Goal: Check status: Check status

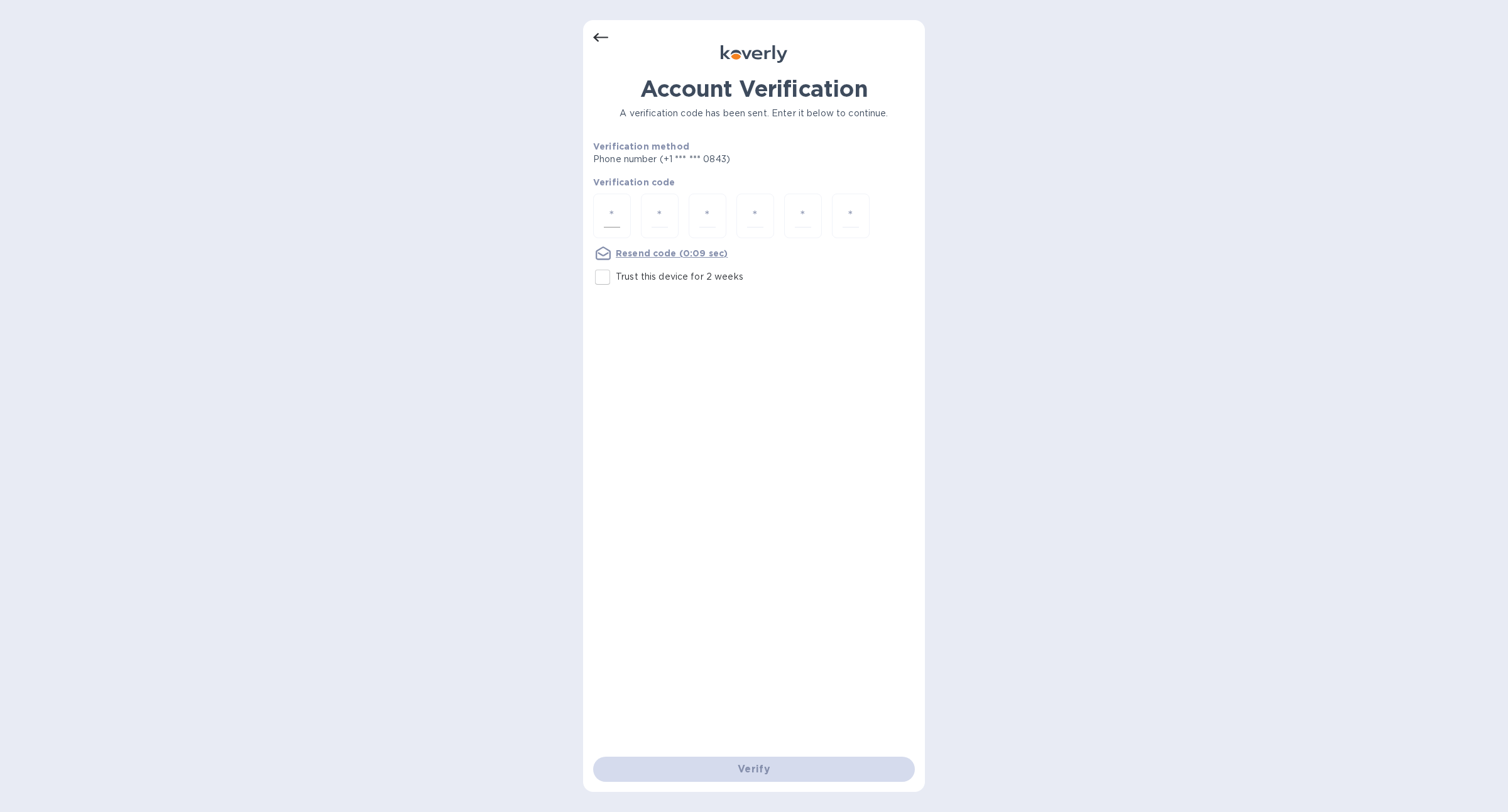
click at [627, 209] on div at bounding box center [612, 216] width 38 height 45
click at [600, 279] on input "Trust this device for 2 weeks" at bounding box center [603, 277] width 26 height 26
checkbox input "true"
click at [616, 214] on input "number" at bounding box center [612, 216] width 16 height 23
type input "2"
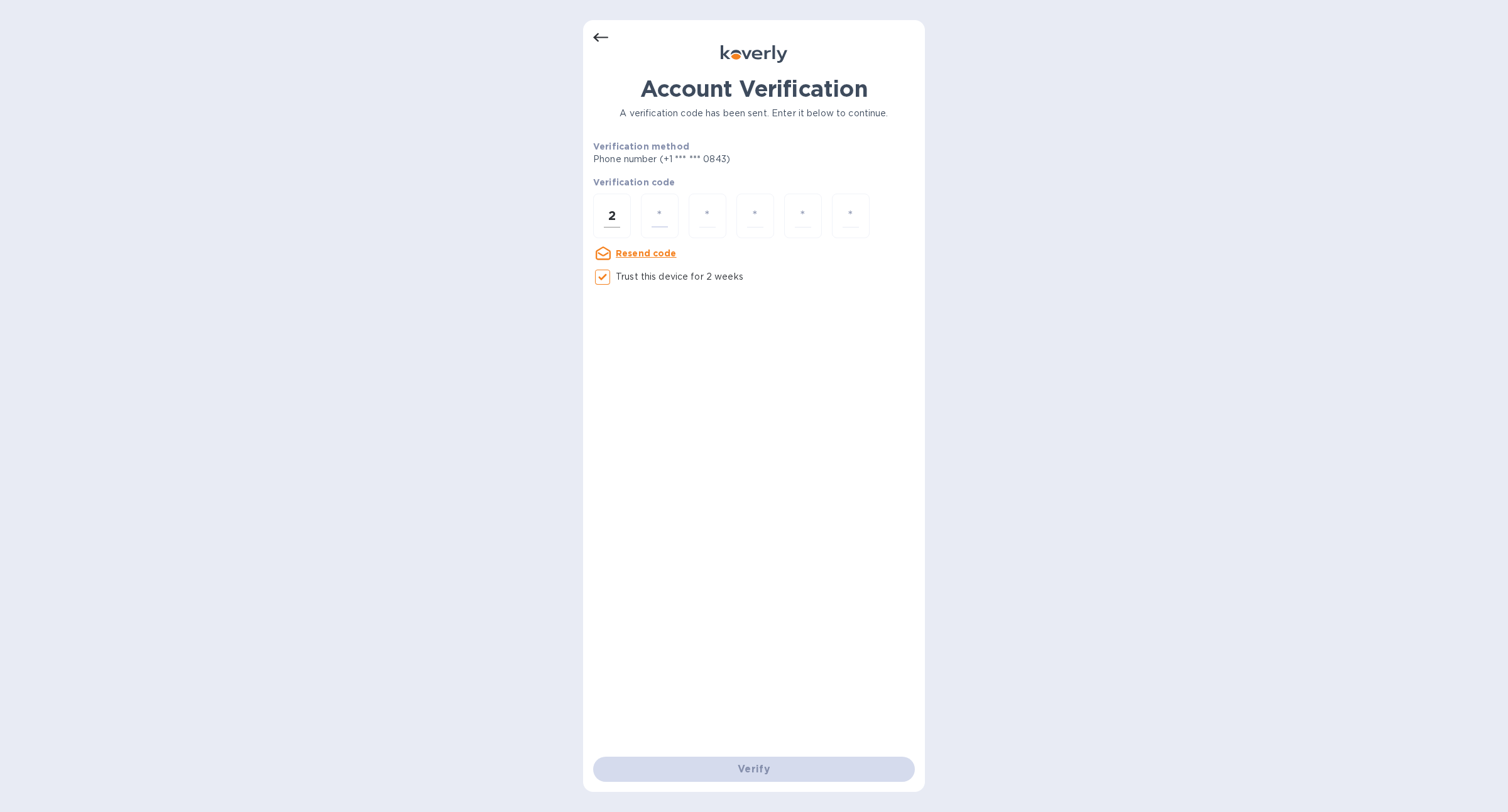
type input "9"
type input "5"
type input "7"
type input "2"
type input "3"
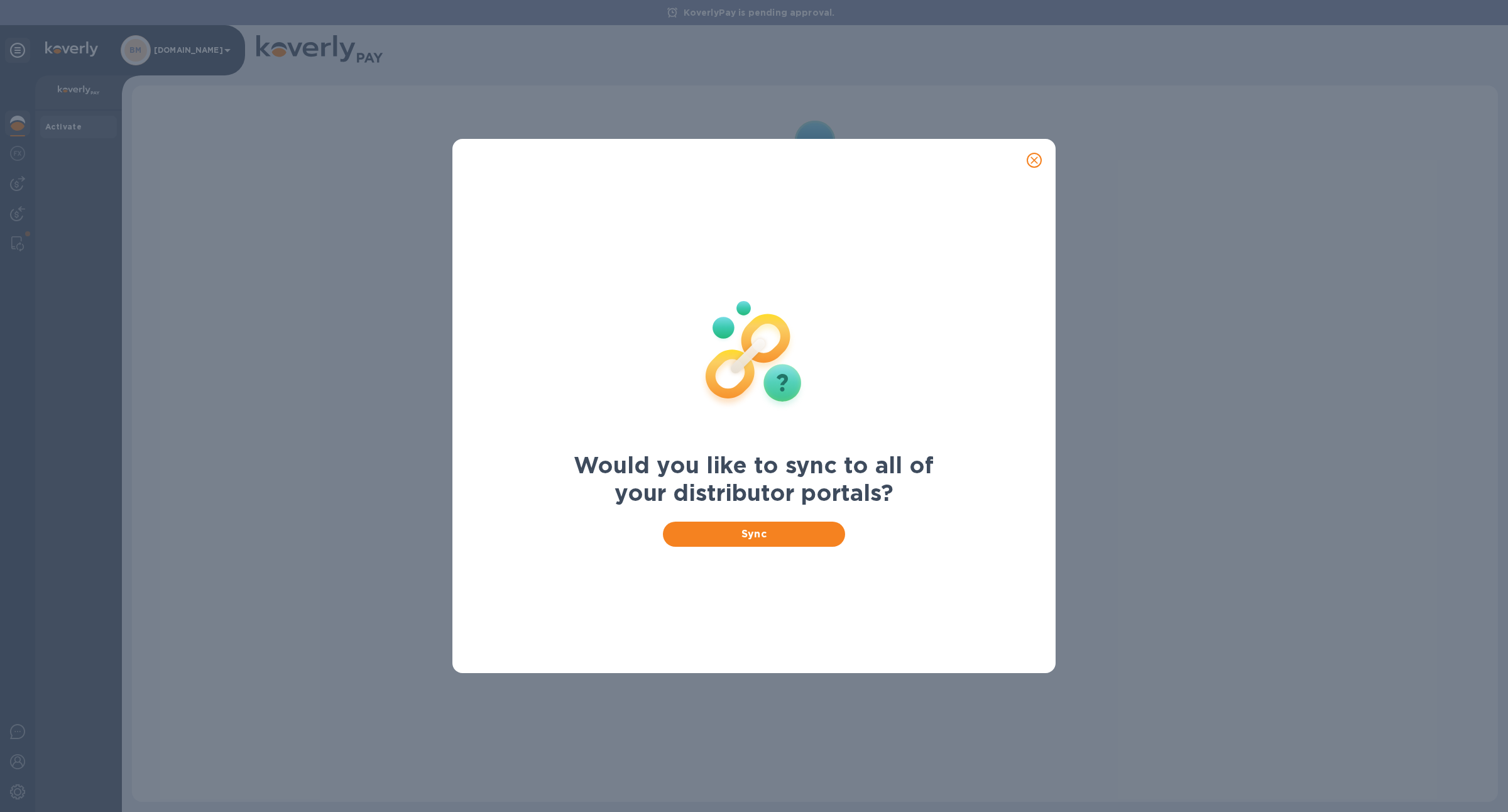
click at [1033, 158] on icon "close" at bounding box center [1034, 160] width 13 height 13
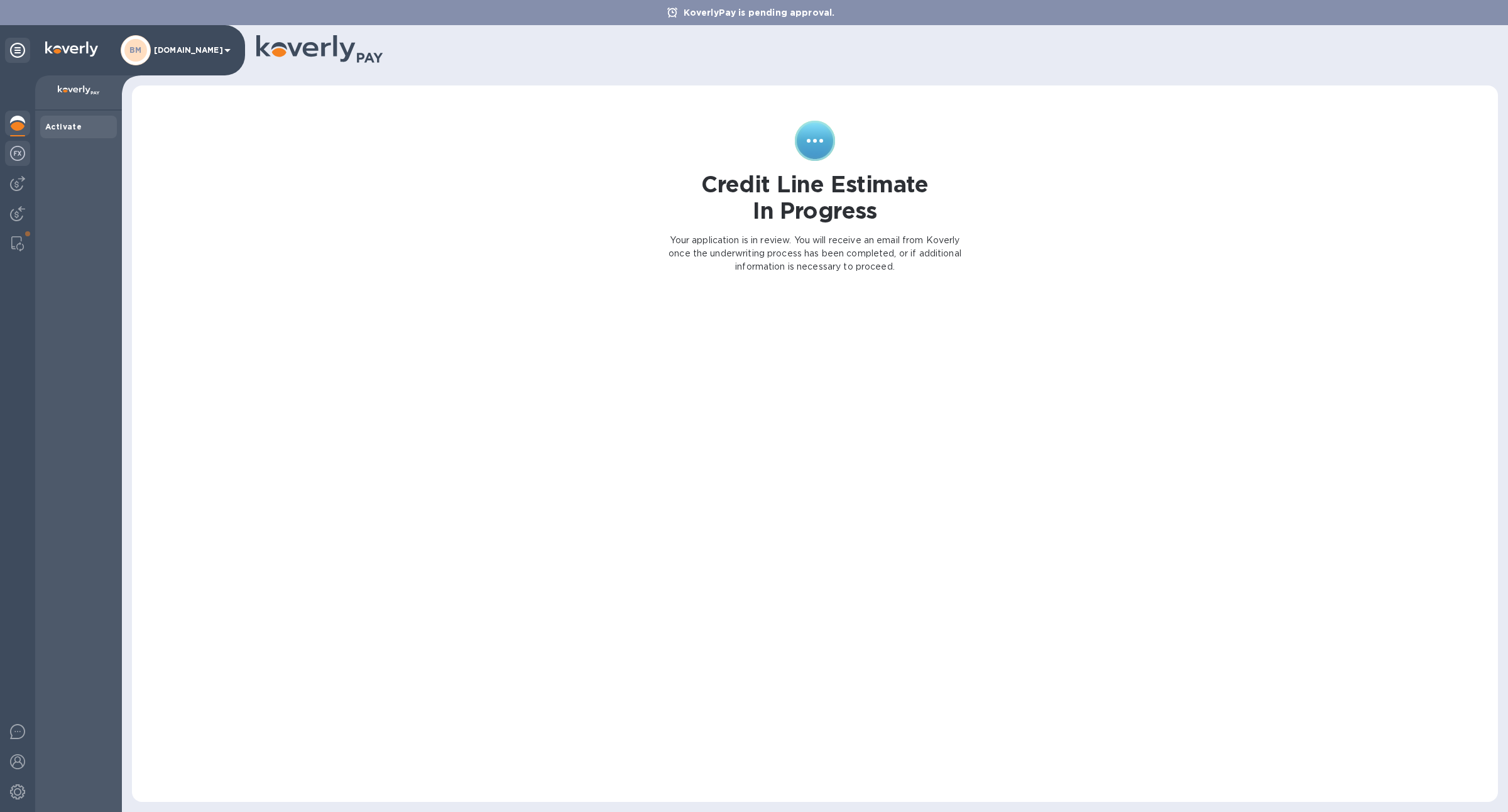
click at [22, 156] on img at bounding box center [18, 153] width 15 height 15
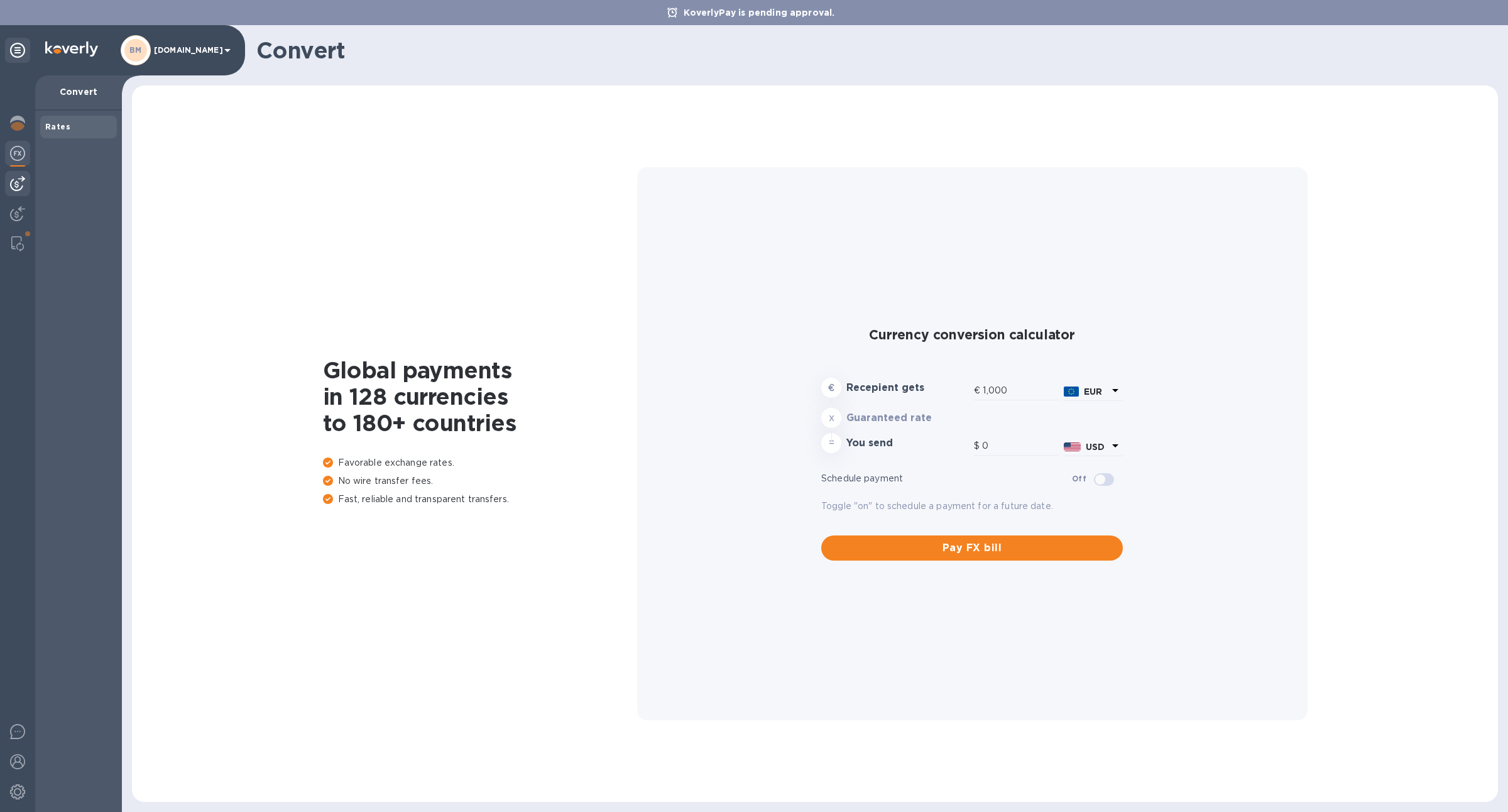
click at [26, 186] on div at bounding box center [18, 183] width 25 height 25
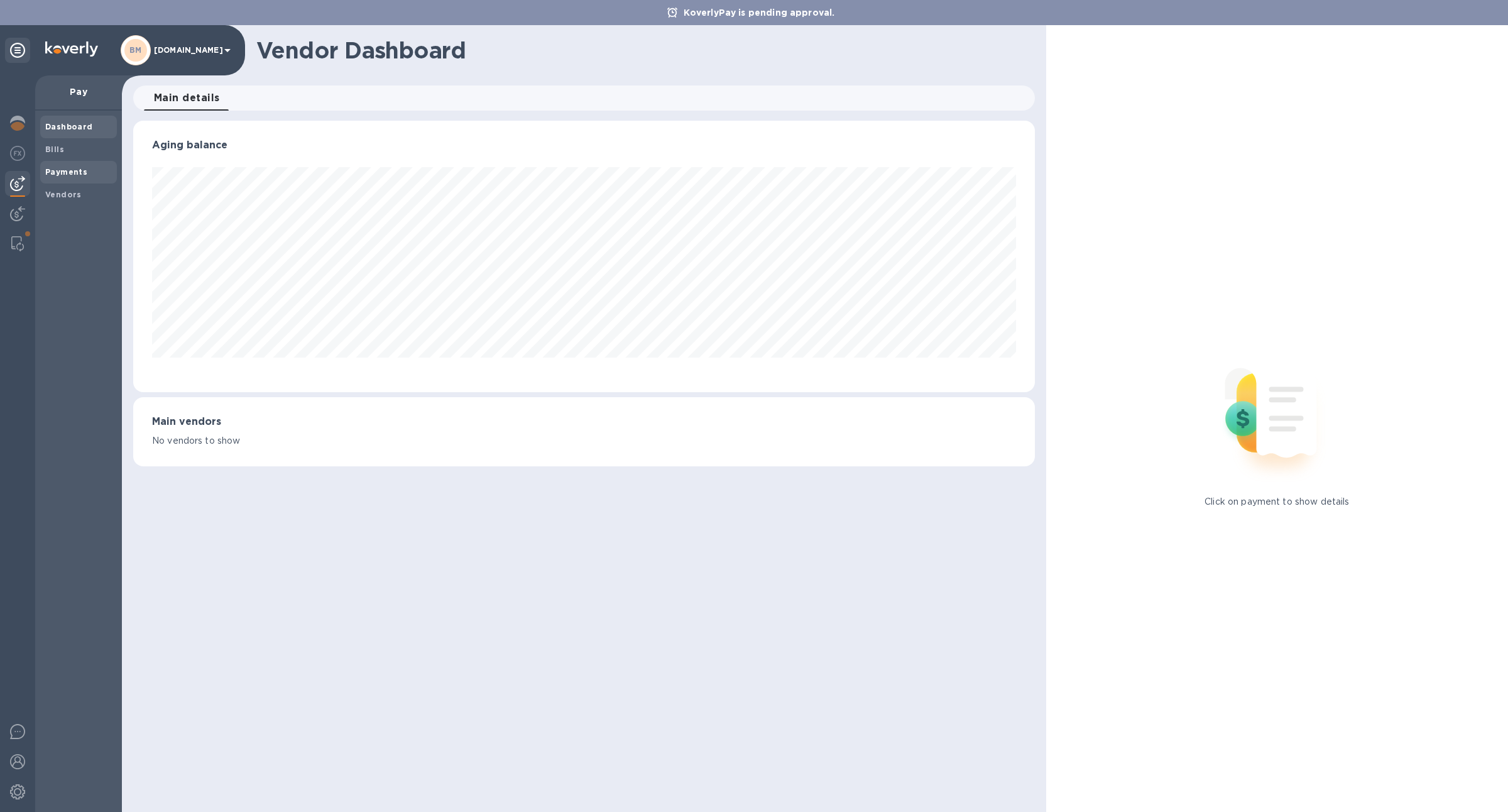
scroll to position [272, 901]
click at [93, 171] on span "Payments" at bounding box center [79, 172] width 67 height 13
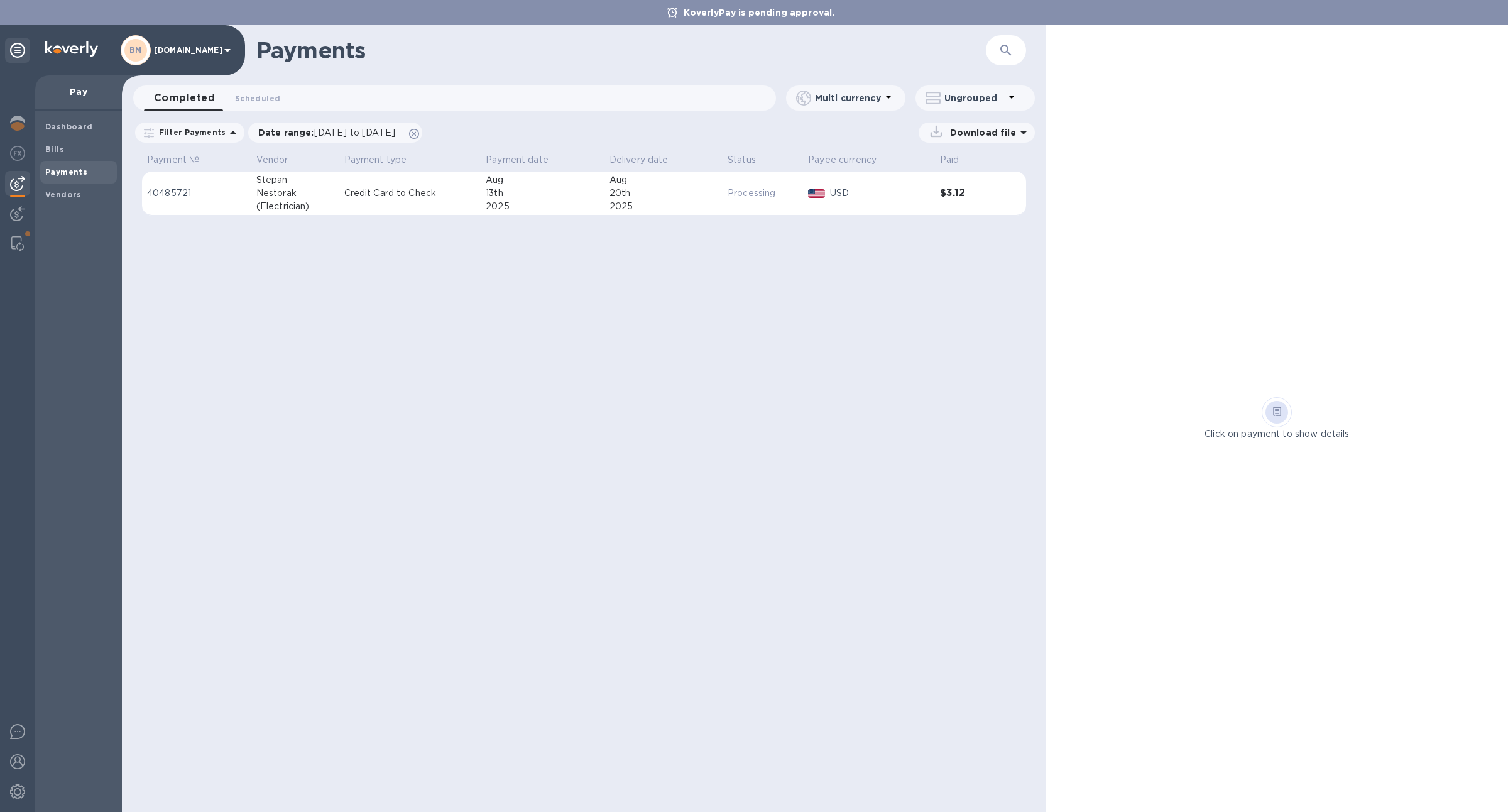
click at [257, 180] on div "Stepan" at bounding box center [296, 180] width 78 height 13
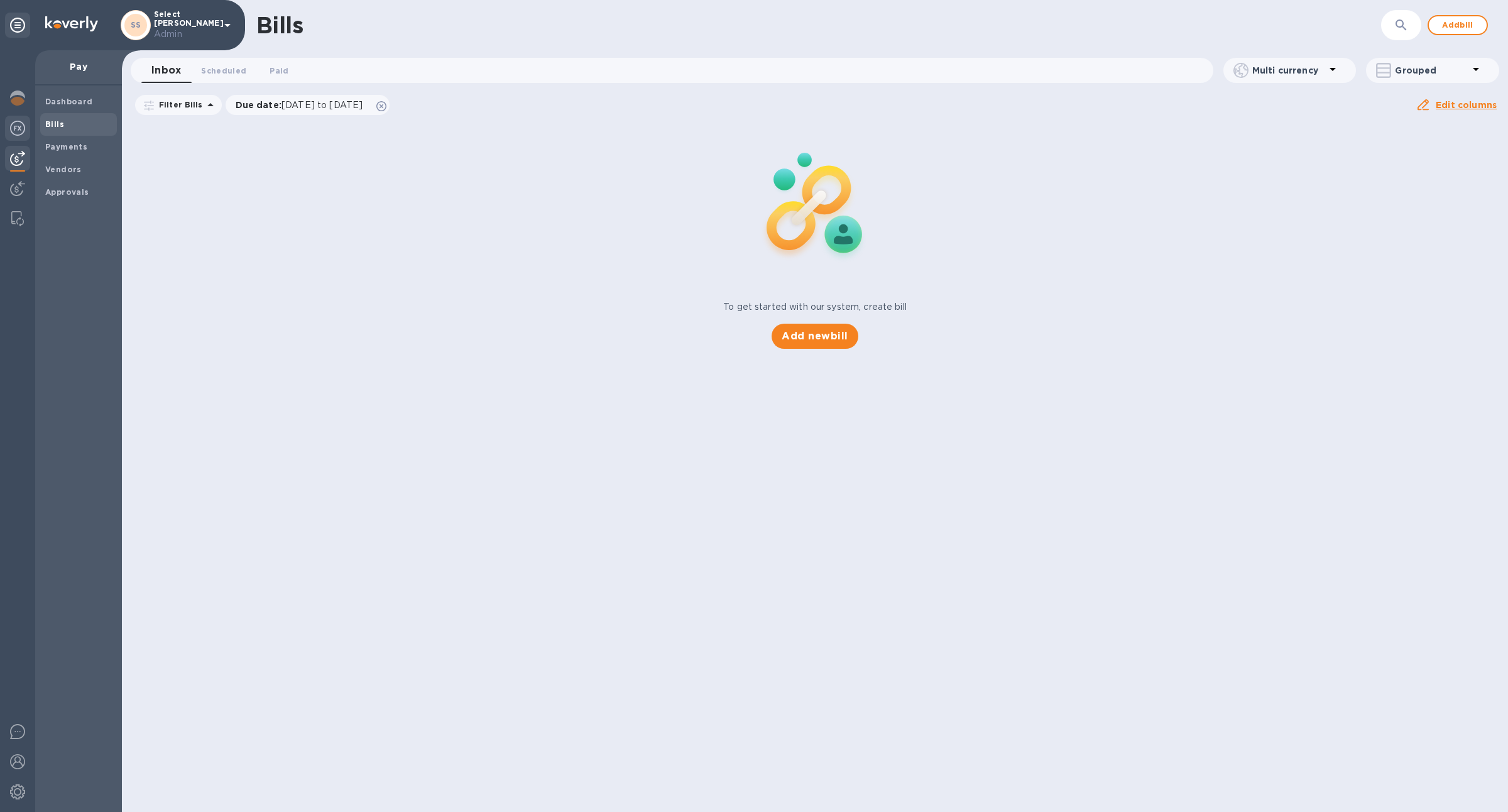
click at [25, 139] on div at bounding box center [18, 129] width 25 height 28
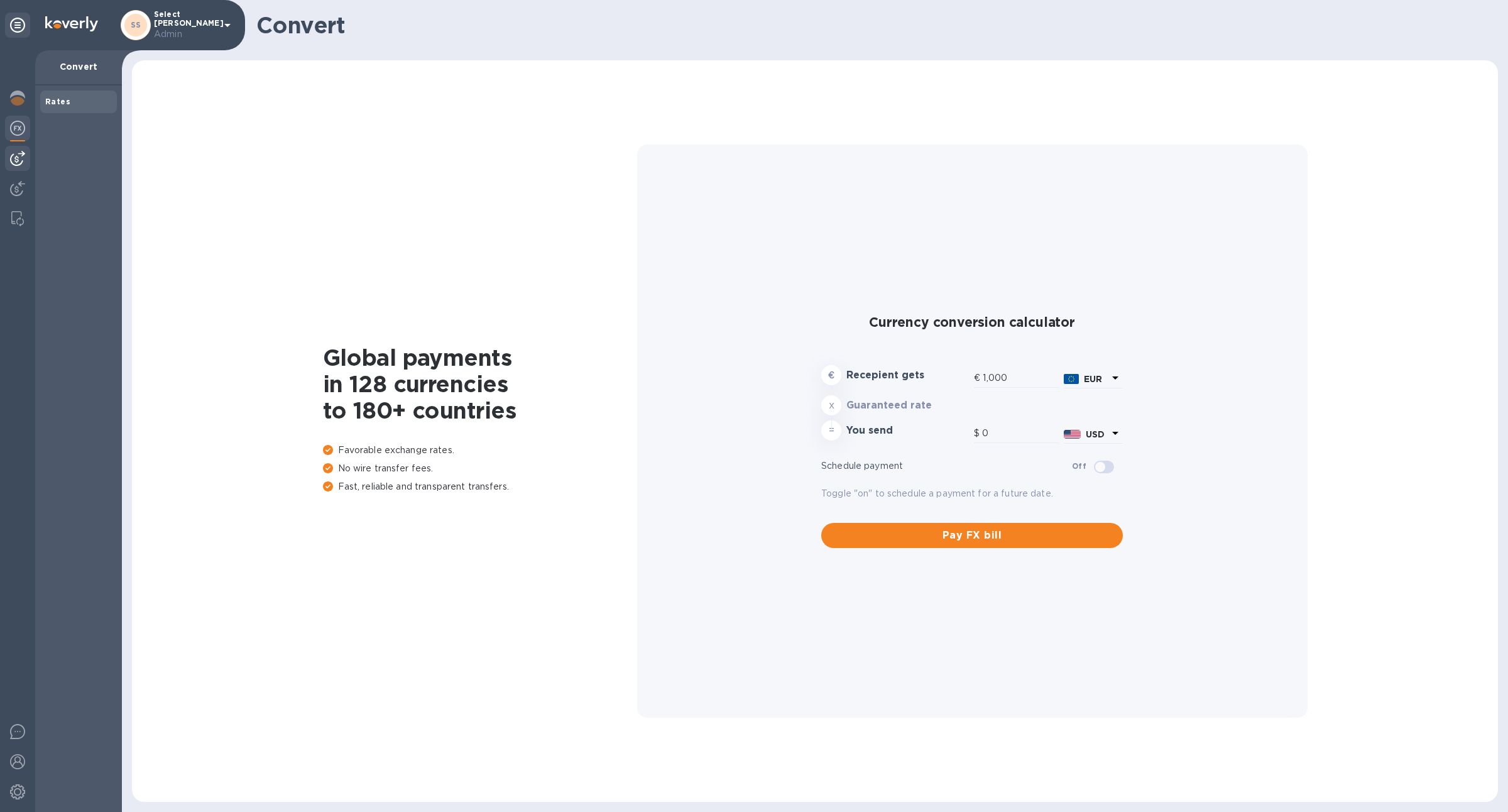
click at [25, 158] on img at bounding box center [18, 158] width 15 height 15
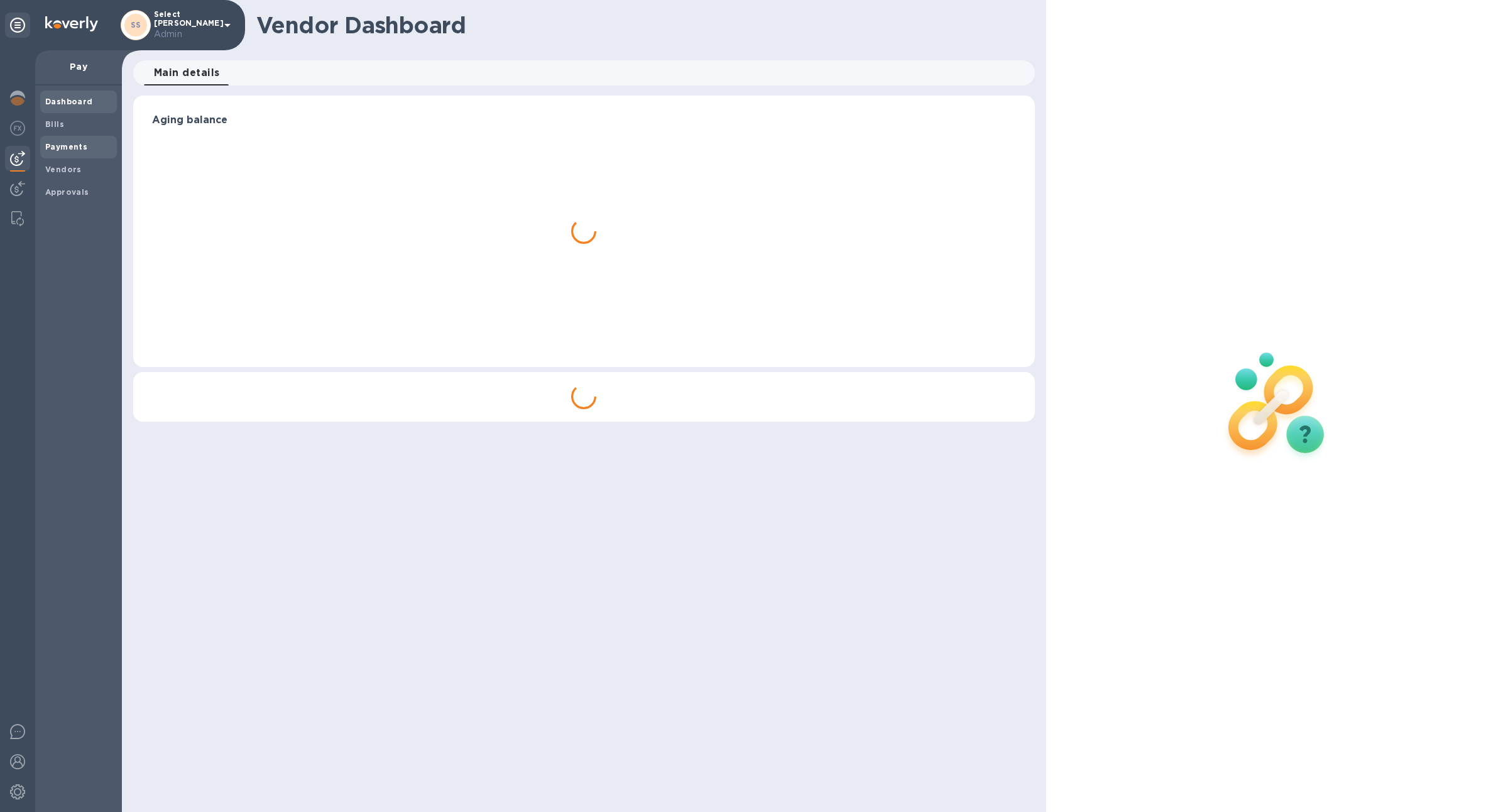
click at [73, 149] on b "Payments" at bounding box center [66, 146] width 42 height 9
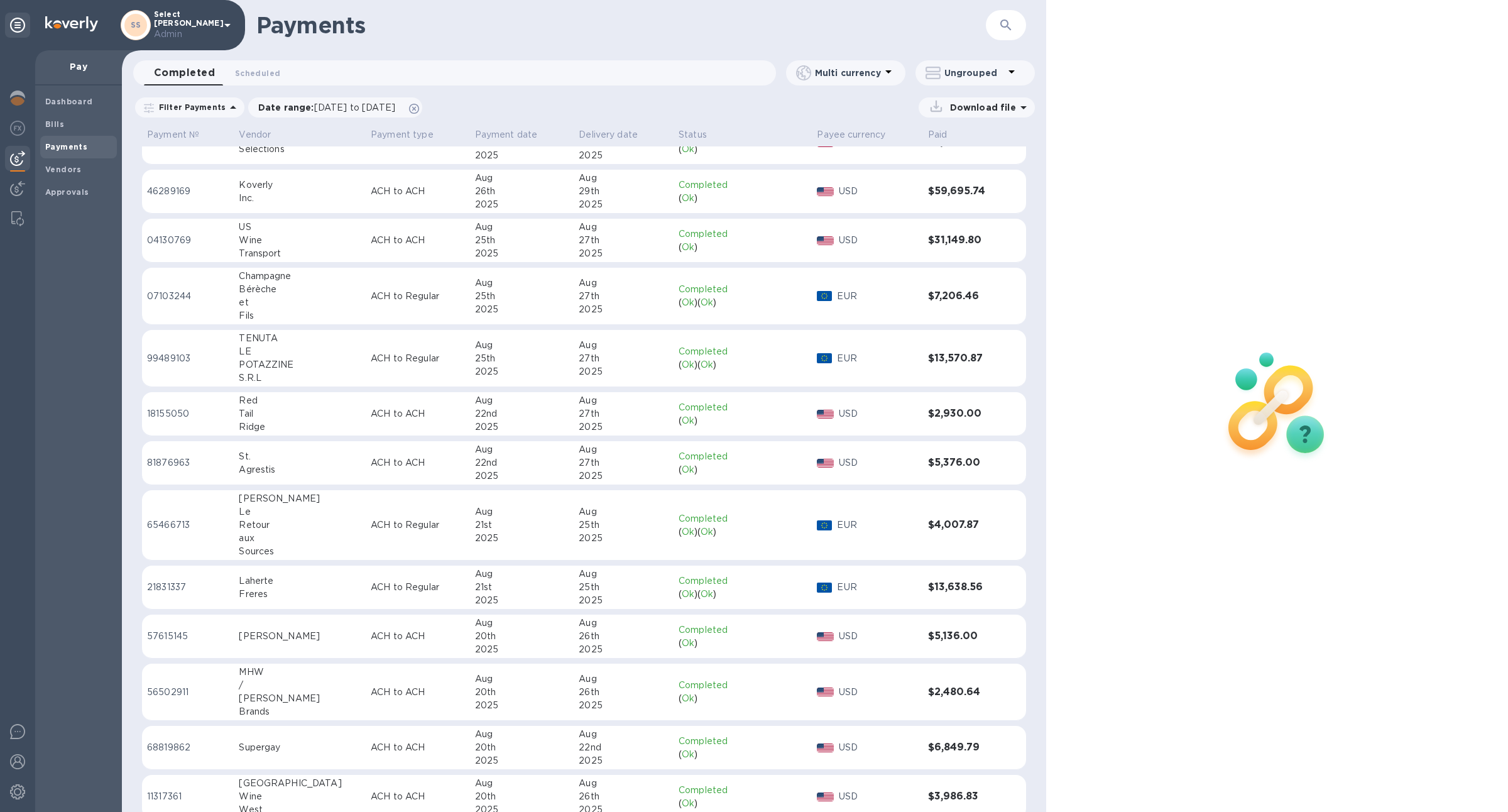
scroll to position [707, 0]
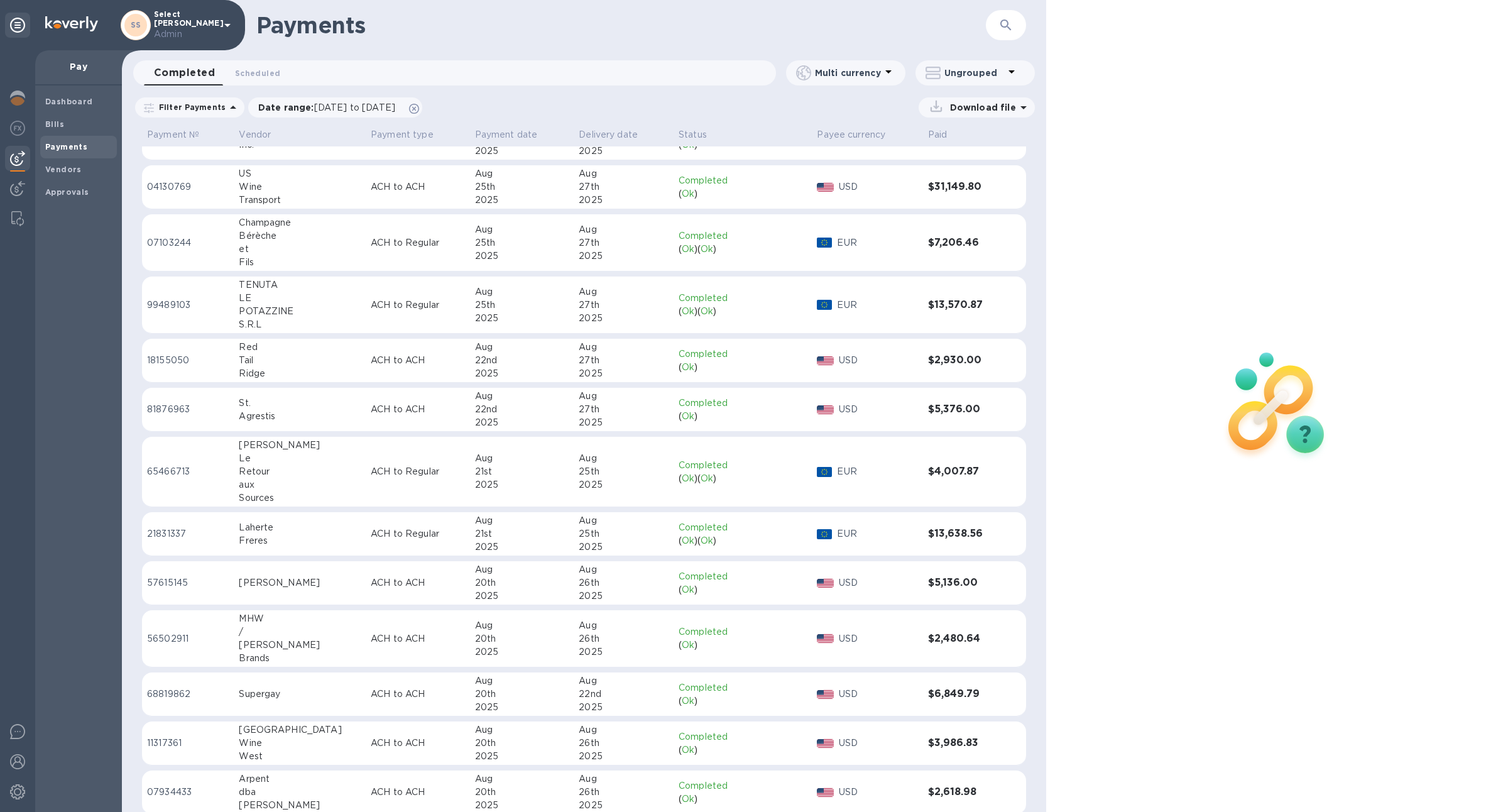
click at [327, 390] on td "St. Agrestis" at bounding box center [299, 410] width 132 height 44
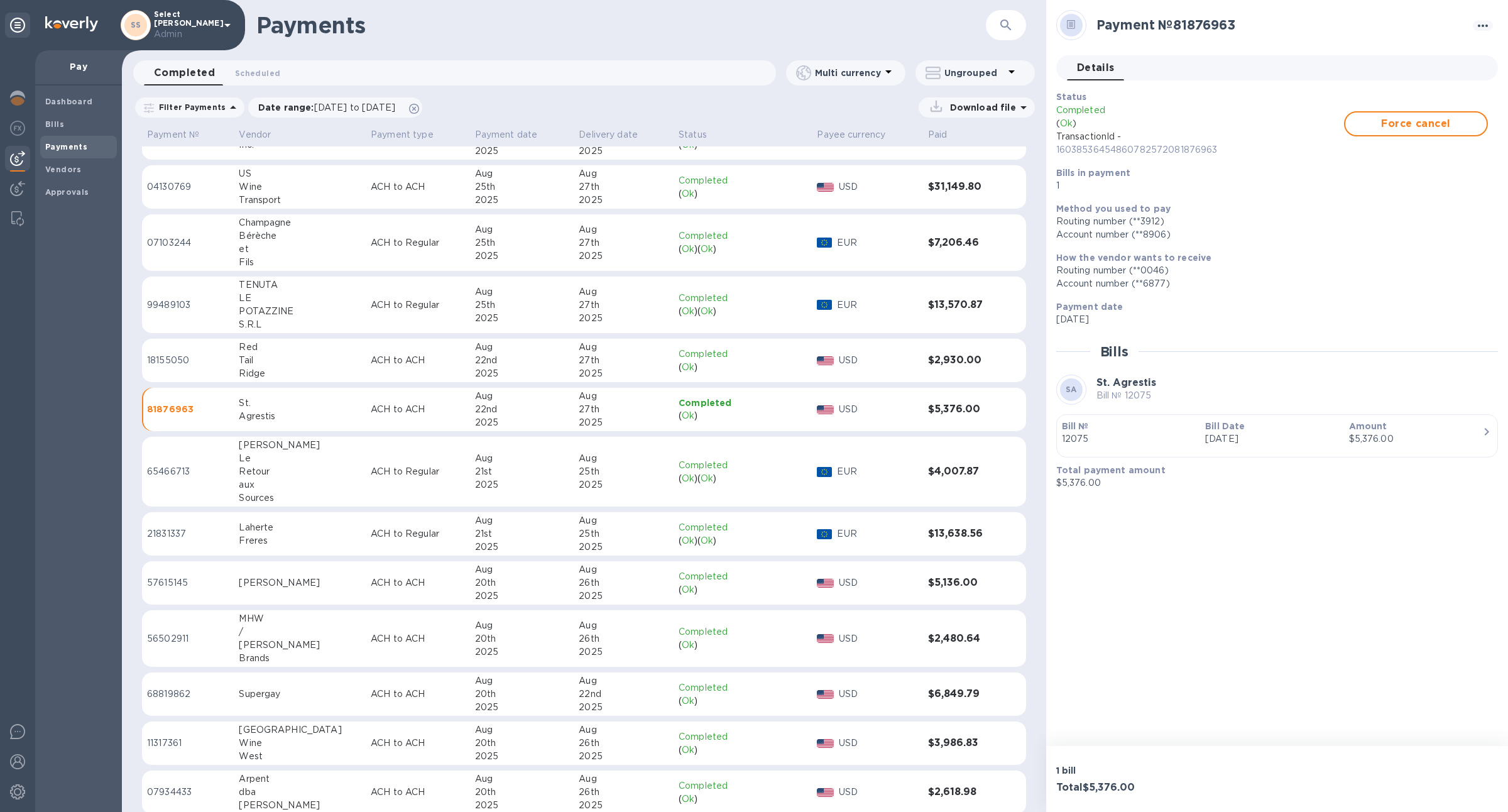
click at [366, 339] on td "ACH to ACH" at bounding box center [417, 361] width 104 height 44
click at [366, 313] on td "ACH to Regular" at bounding box center [417, 304] width 104 height 57
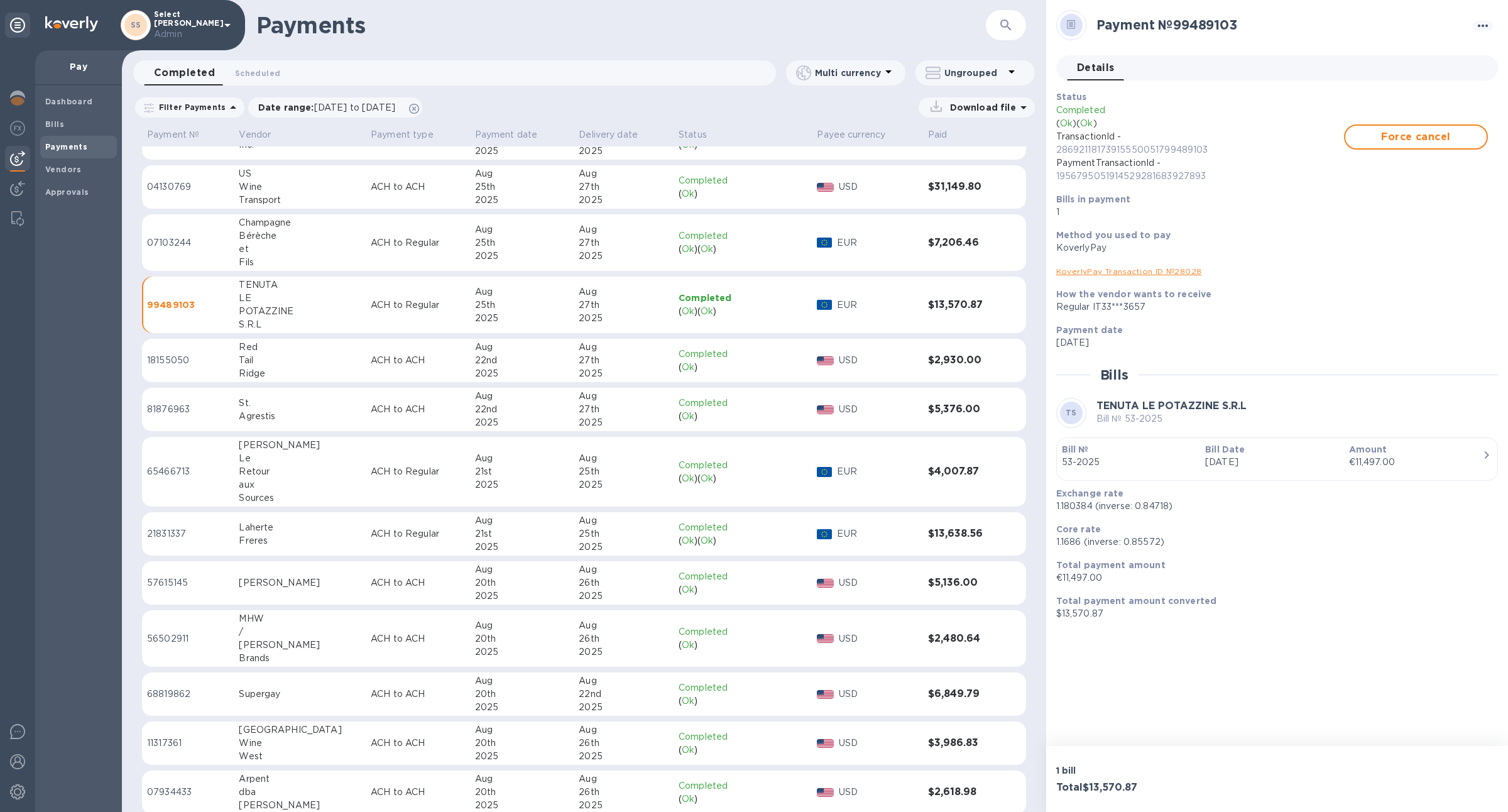
click at [366, 281] on td "ACH to Regular" at bounding box center [417, 304] width 104 height 57
click at [366, 258] on td "ACH to Regular" at bounding box center [417, 243] width 104 height 57
click at [366, 196] on td "ACH to ACH" at bounding box center [417, 187] width 104 height 44
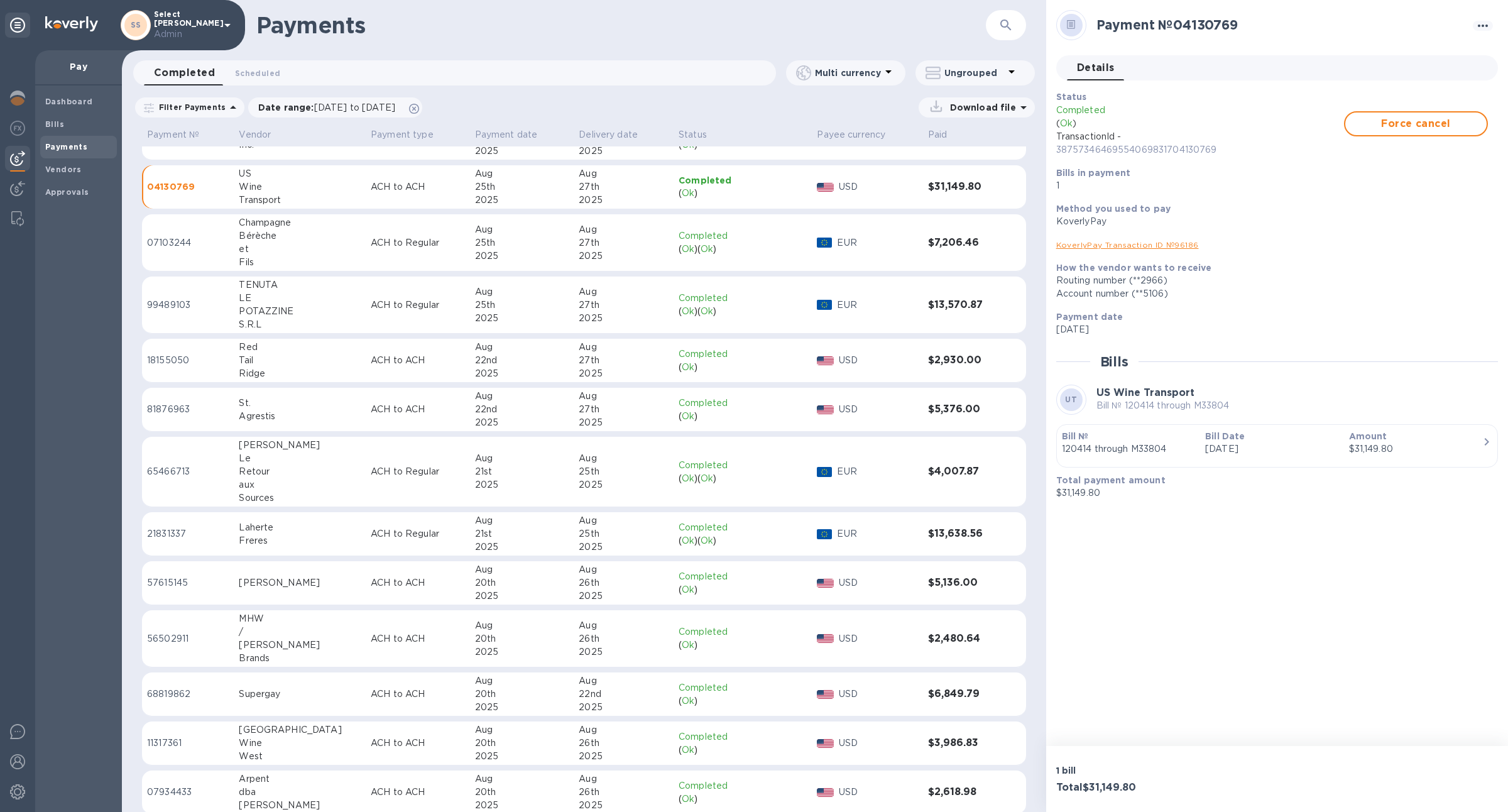
click at [366, 519] on td "ACH to Regular" at bounding box center [417, 534] width 104 height 44
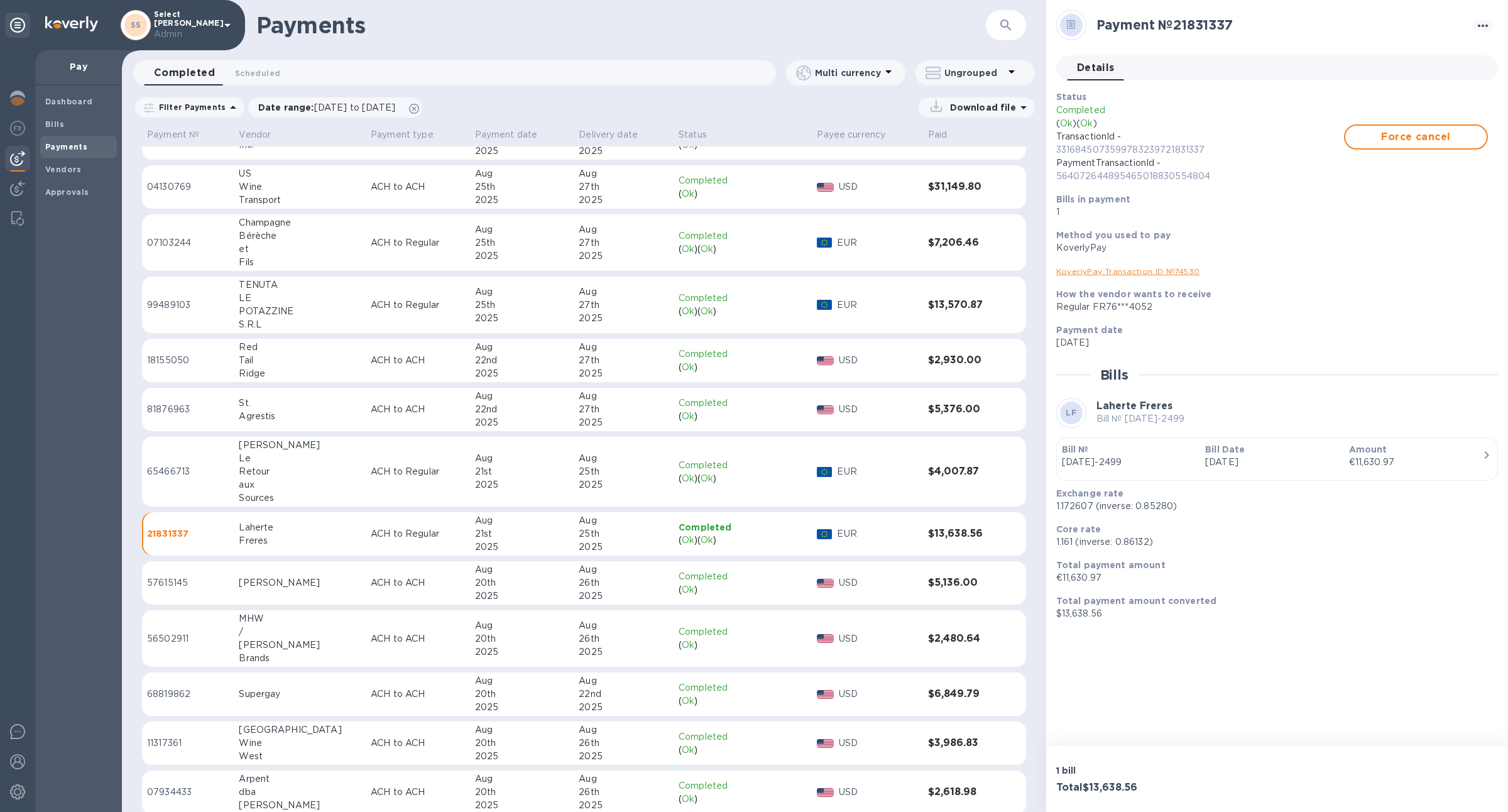
click at [366, 705] on td "ACH to ACH" at bounding box center [417, 694] width 104 height 44
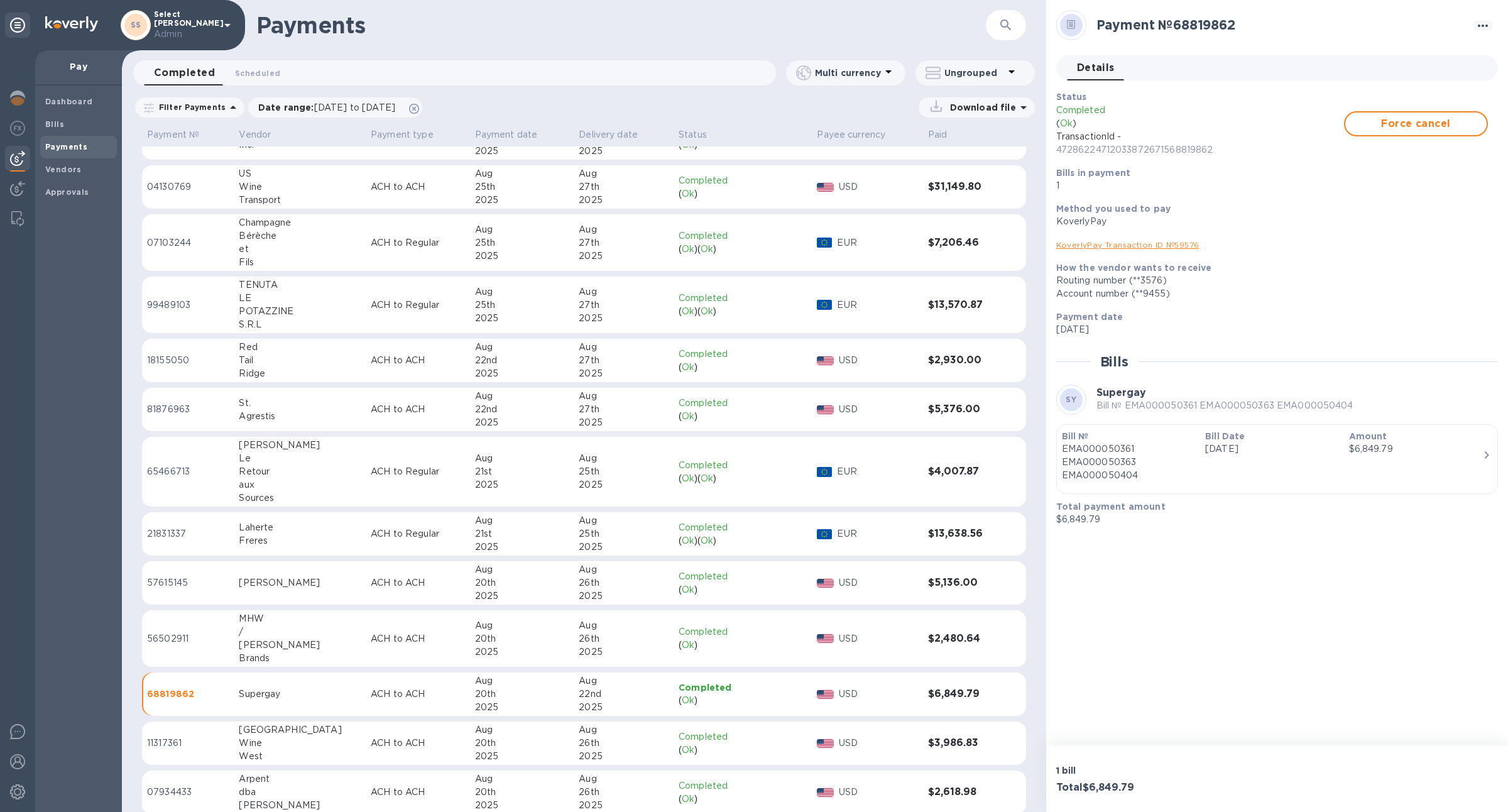
click at [373, 596] on td "ACH to ACH" at bounding box center [417, 583] width 104 height 44
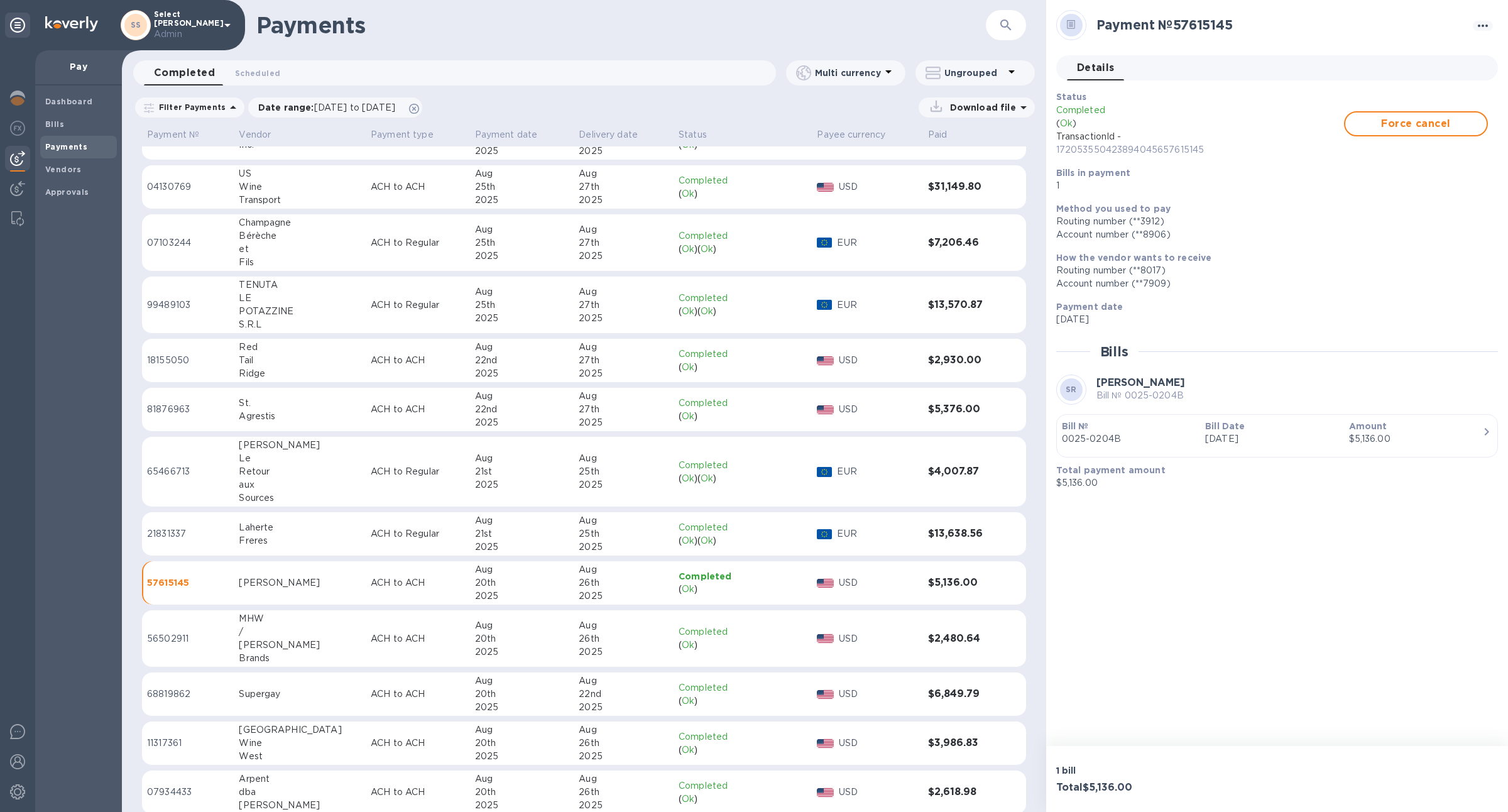
click at [383, 536] on p "ACH to Regular" at bounding box center [417, 533] width 94 height 13
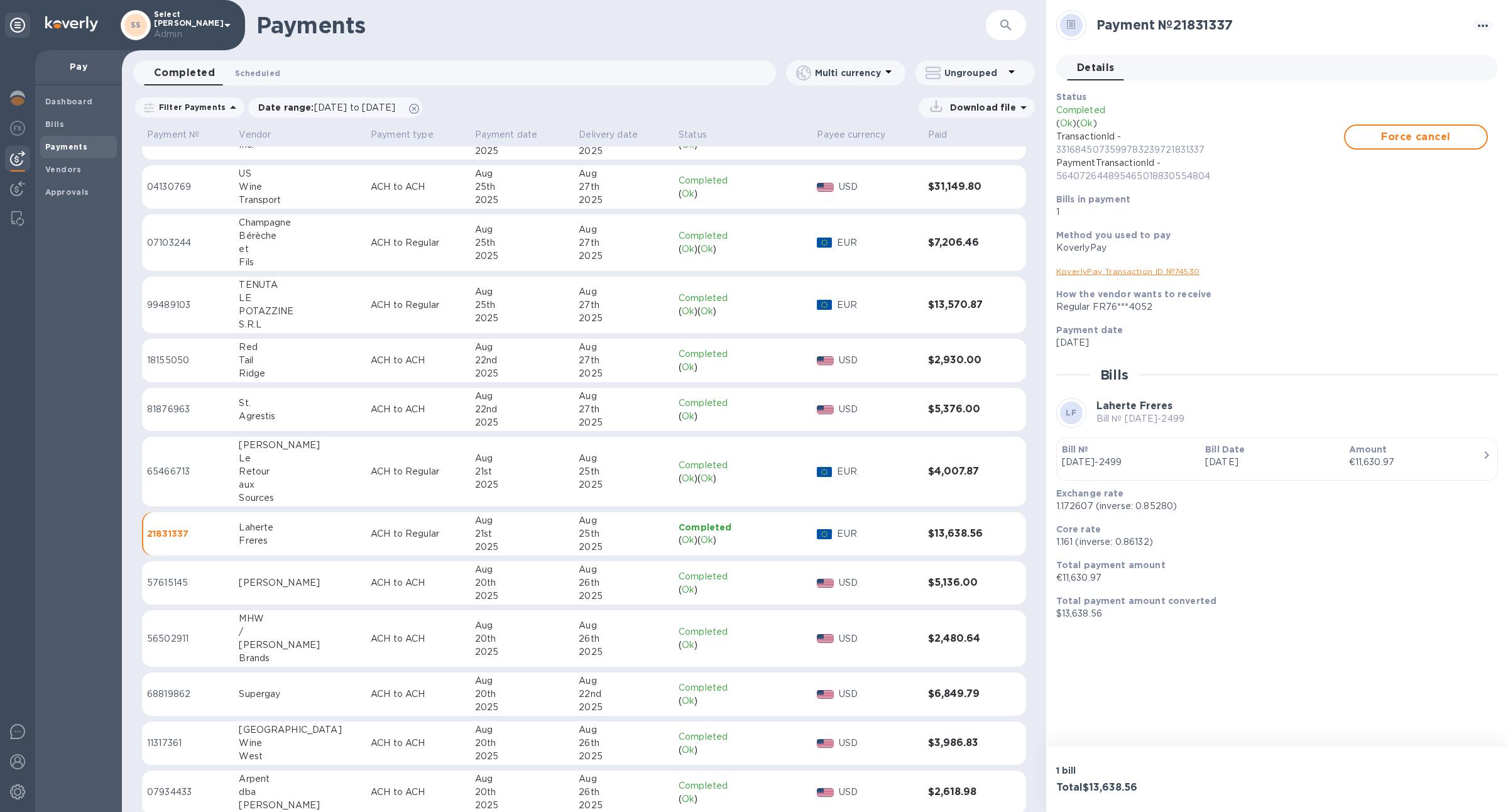
click at [255, 72] on span "Scheduled 0" at bounding box center [258, 73] width 45 height 13
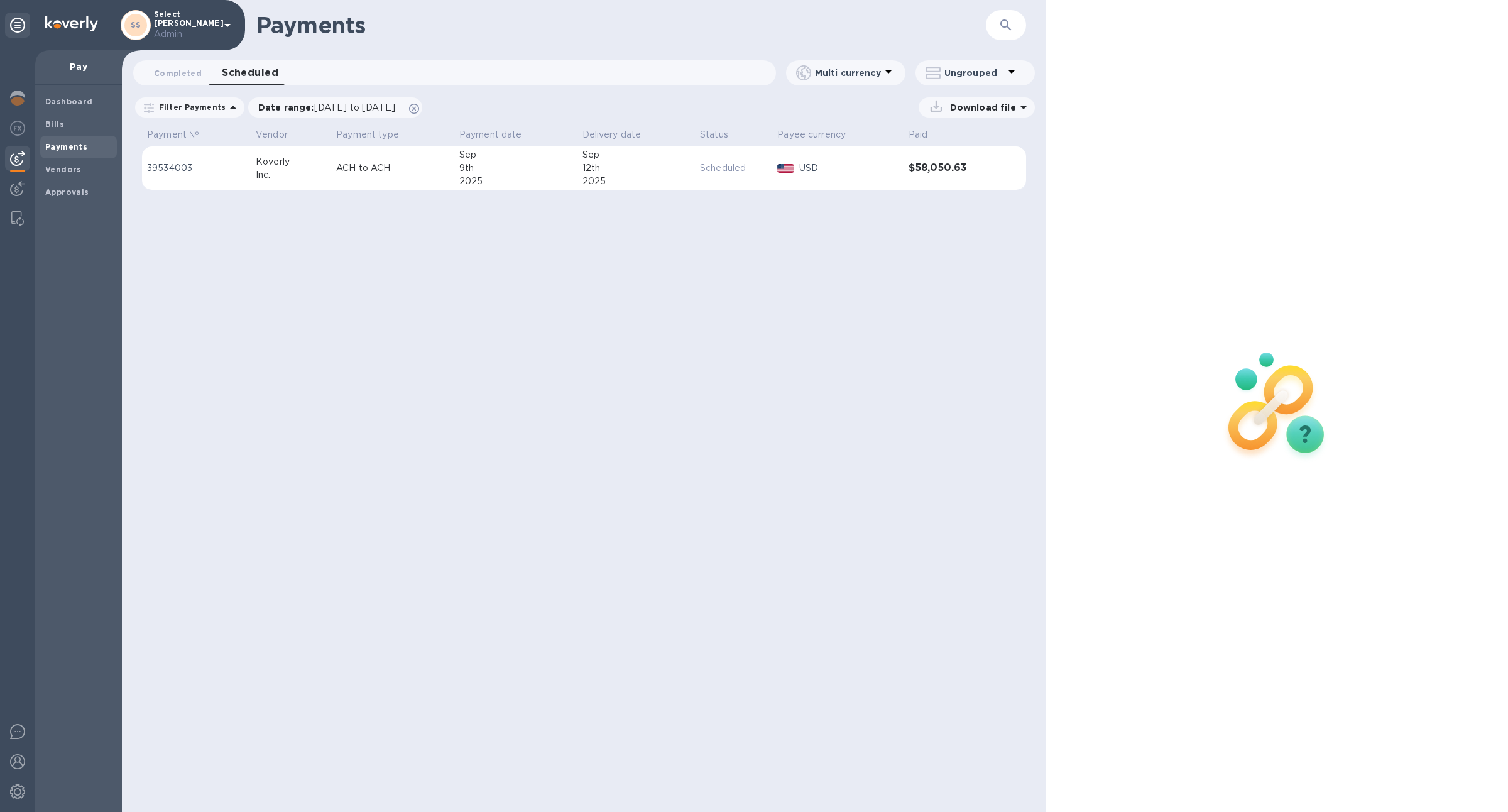
click at [384, 177] on td "ACH to ACH" at bounding box center [392, 168] width 123 height 44
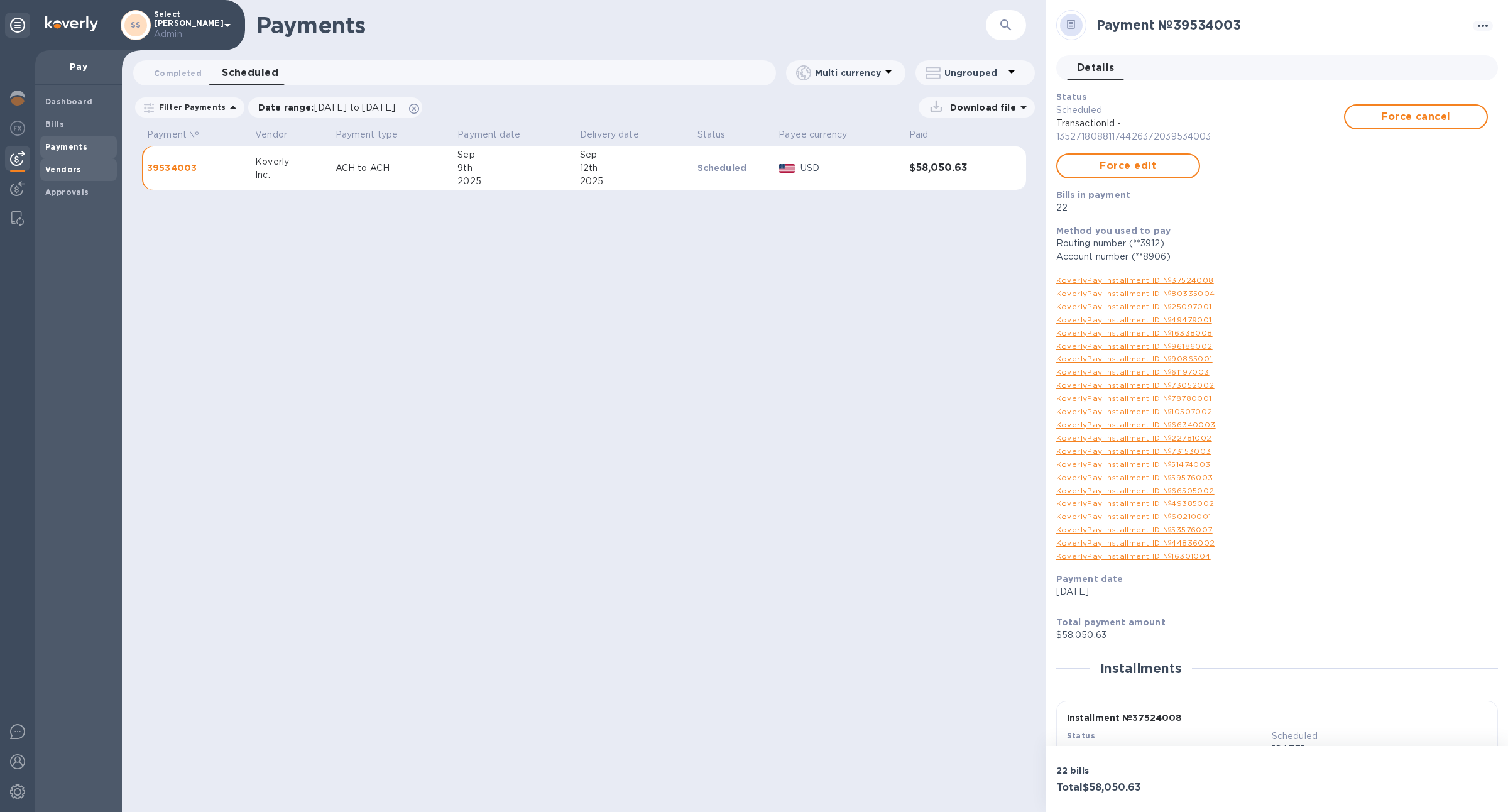
click at [89, 175] on span "Vendors" at bounding box center [79, 170] width 67 height 13
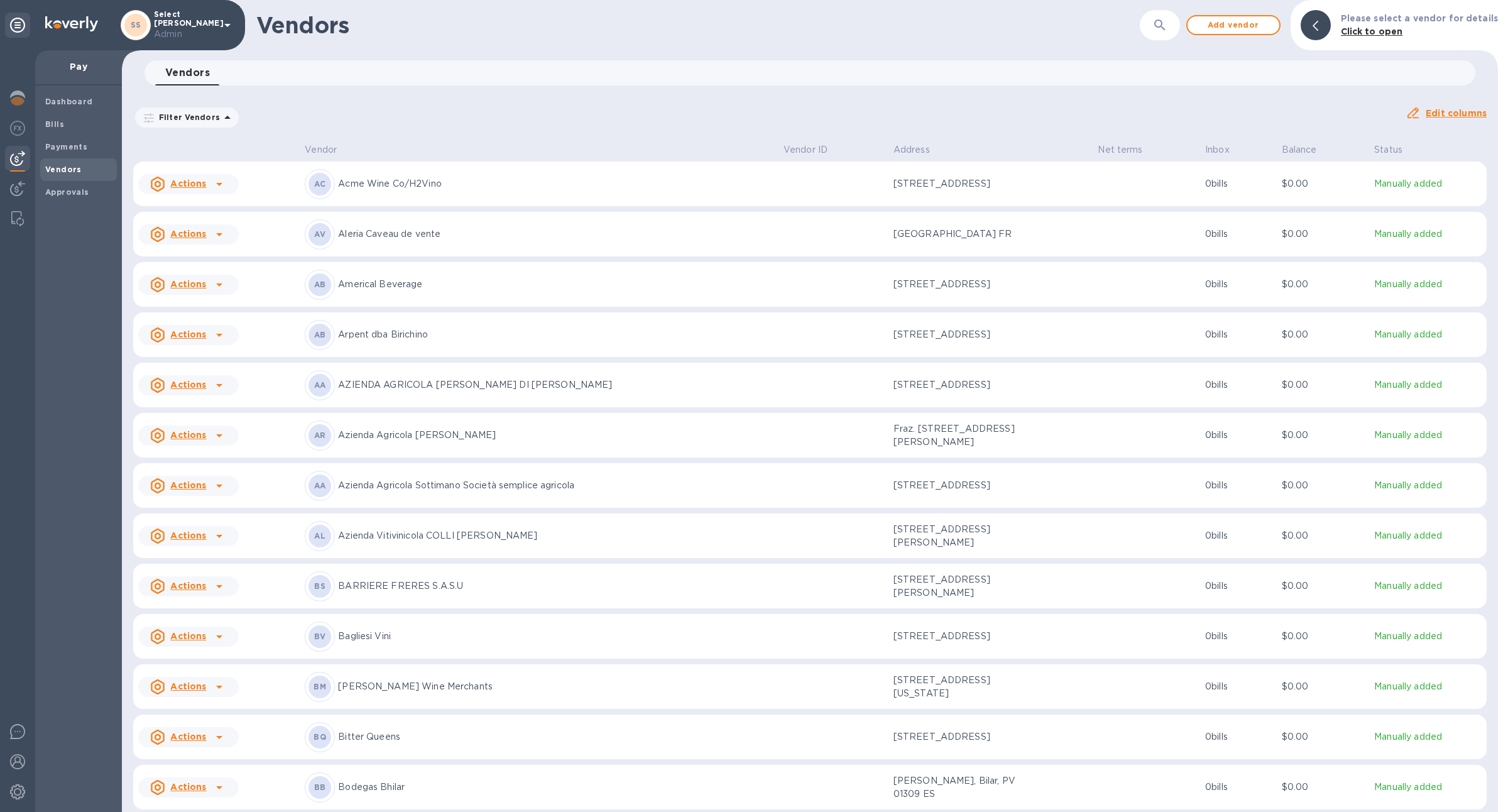
click at [306, 335] on td "AB Arpent dba Birichino" at bounding box center [538, 335] width 478 height 45
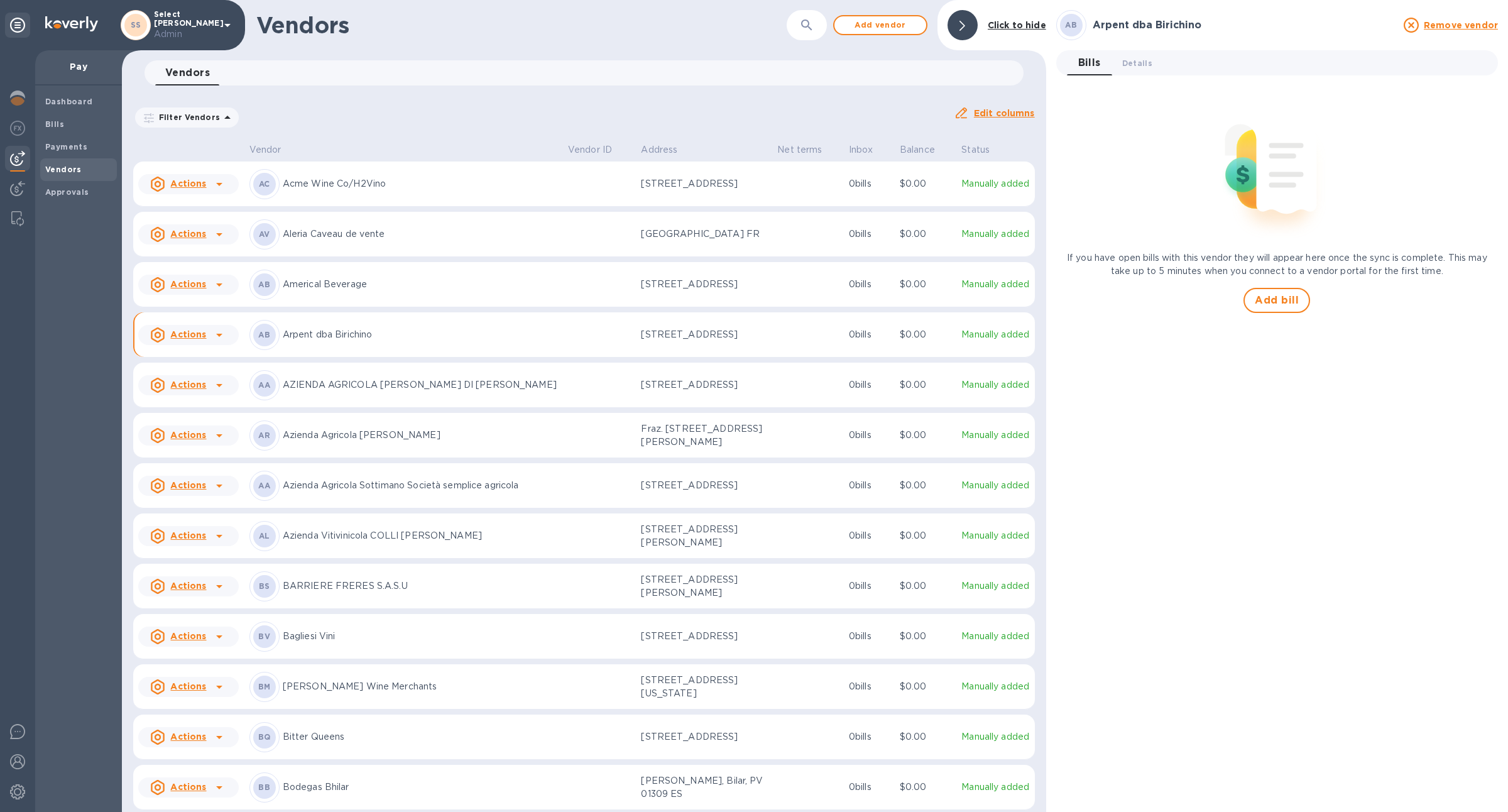
click at [354, 450] on div "AR Azienda Agricola Fratelli Revello" at bounding box center [403, 436] width 308 height 30
click at [392, 508] on td "AA Azienda Agricola Sottimano Società semplice agricola" at bounding box center [403, 485] width 318 height 45
click at [417, 575] on td "BS BARRIERE FRERES S.A.S.U" at bounding box center [403, 586] width 318 height 45
